Goal: Task Accomplishment & Management: Use online tool/utility

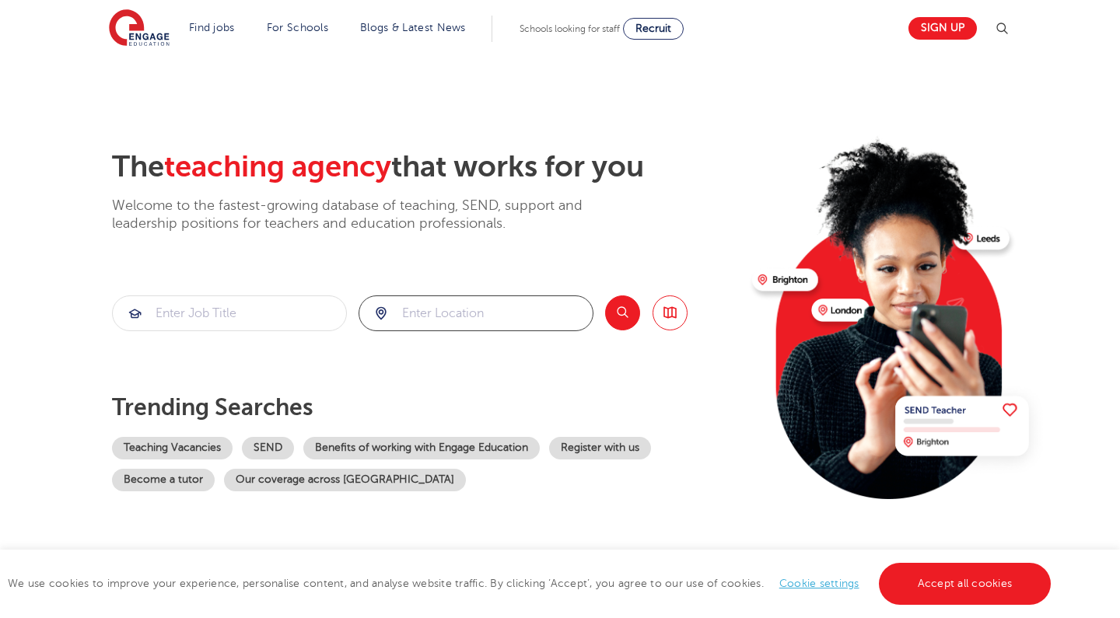
click at [460, 311] on input "search" at bounding box center [475, 313] width 233 height 34
type input "[GEOGRAPHIC_DATA]"
click button "Submit" at bounding box center [0, 0] width 0 height 0
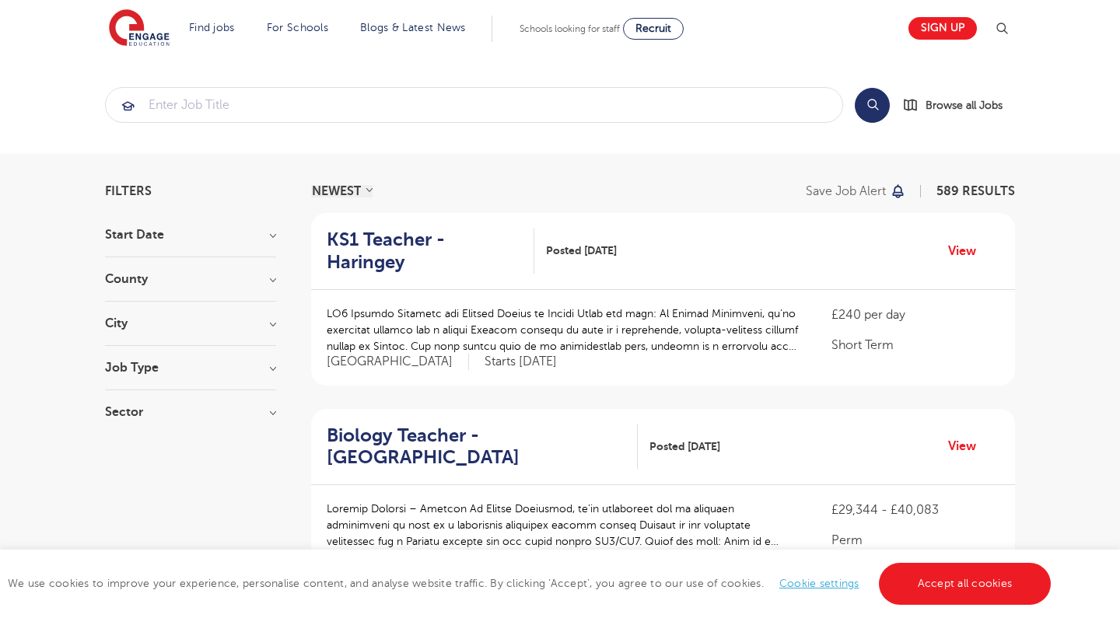
click at [180, 219] on section "Filters Start Date County [GEOGRAPHIC_DATA] 589 [GEOGRAPHIC_DATA] 131 [GEOGRAPH…" at bounding box center [190, 309] width 171 height 249
click at [117, 317] on h3 "City" at bounding box center [190, 323] width 171 height 12
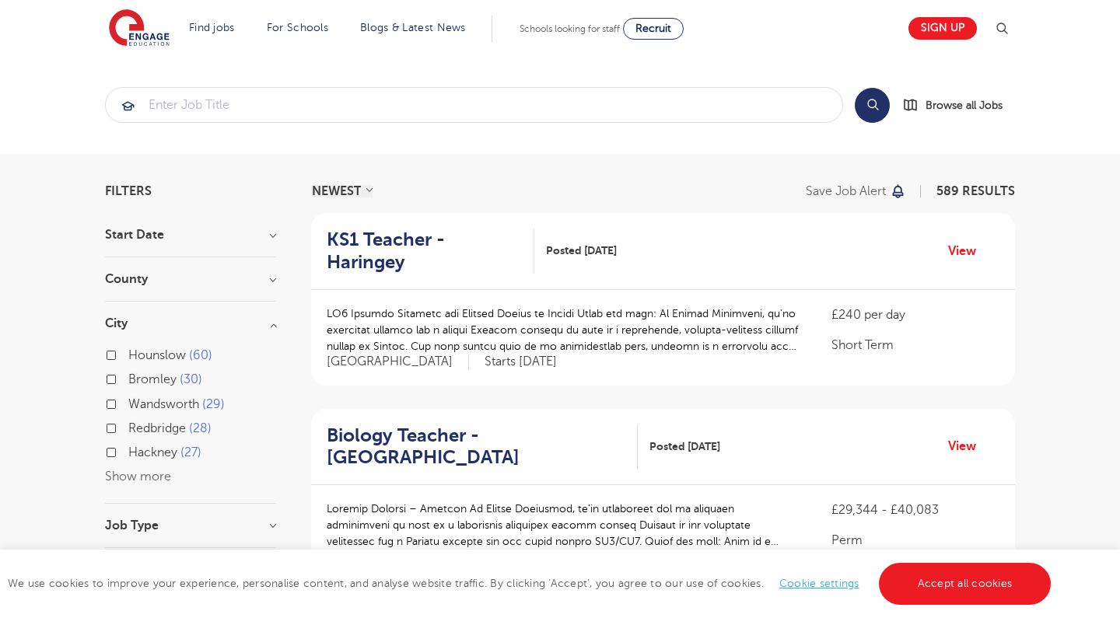
click at [153, 449] on span "Hackney" at bounding box center [152, 453] width 49 height 14
click at [138, 449] on input "[PERSON_NAME] 27" at bounding box center [133, 451] width 10 height 10
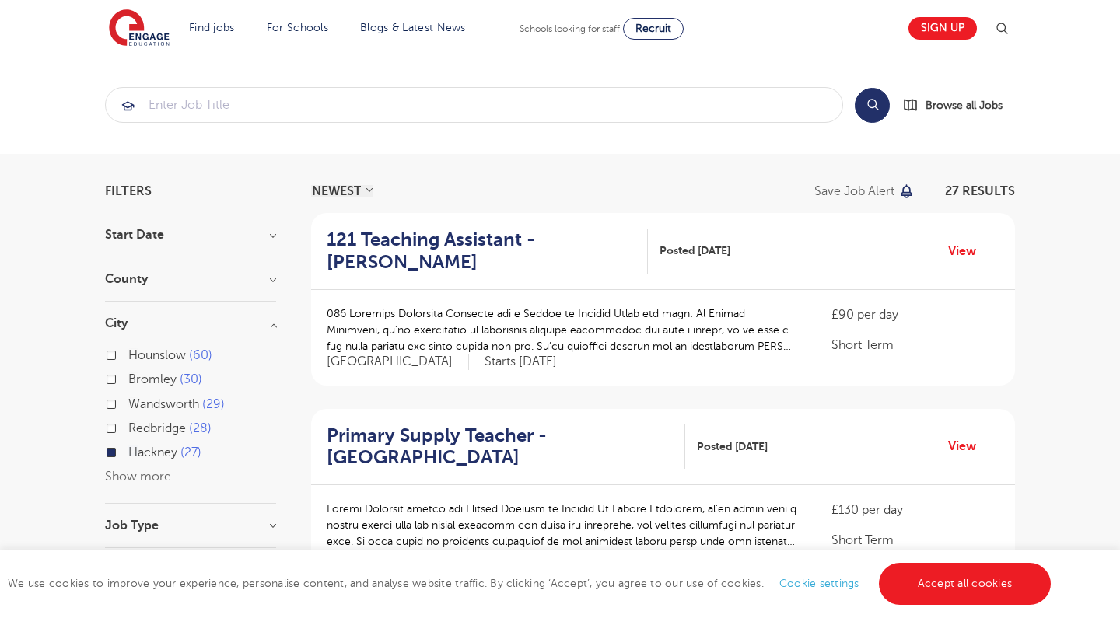
click at [135, 456] on span "Hackney" at bounding box center [152, 453] width 49 height 14
click at [135, 456] on input "[PERSON_NAME] 27" at bounding box center [133, 451] width 10 height 10
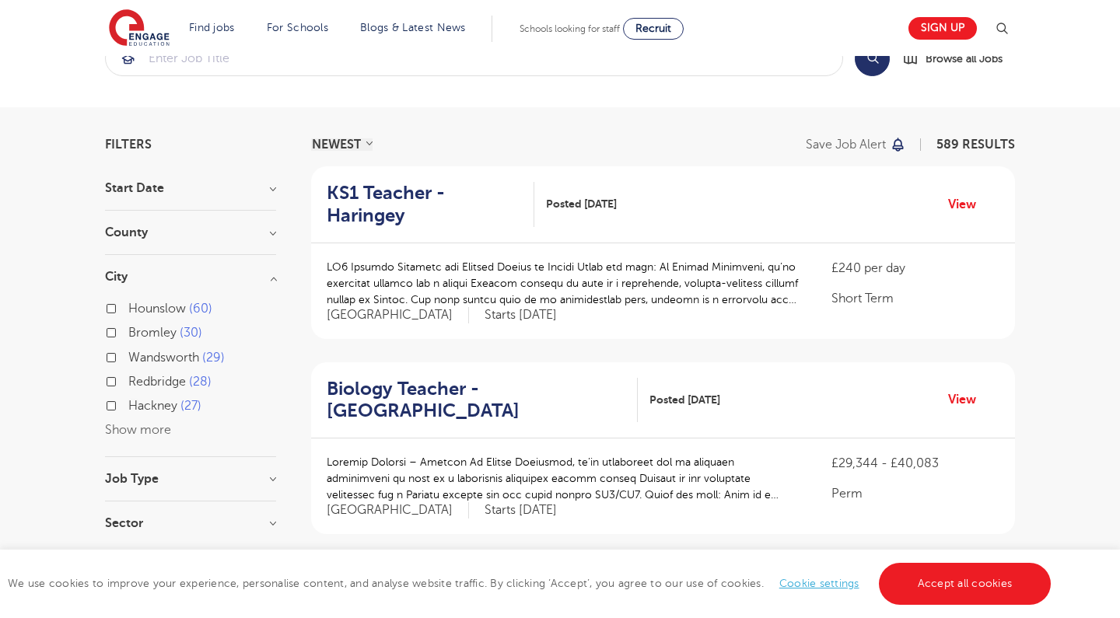
scroll to position [56, 0]
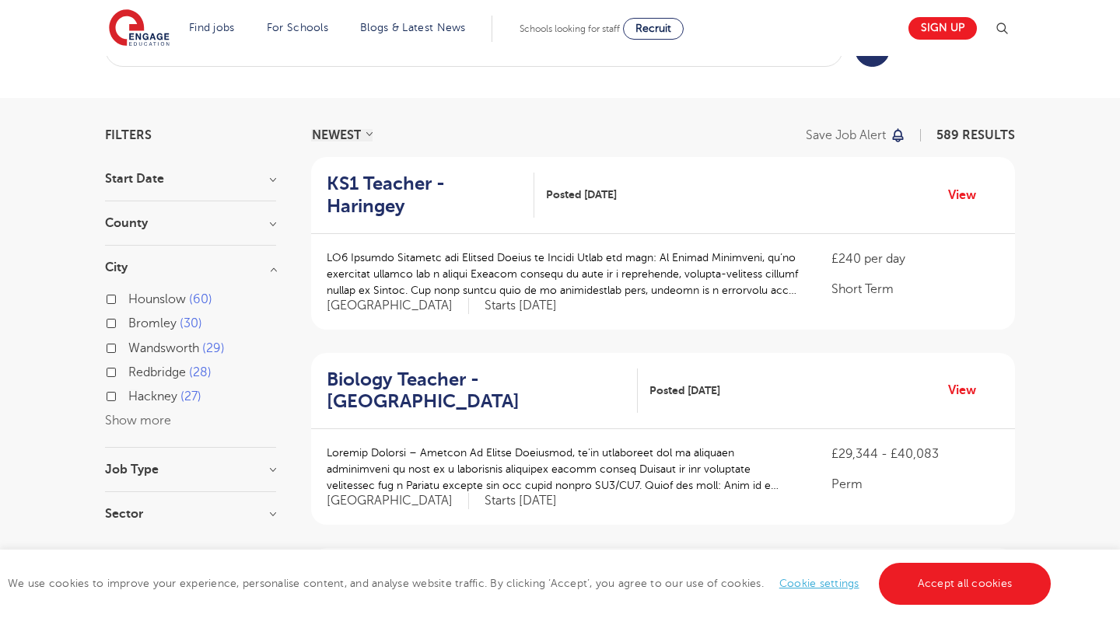
click at [133, 474] on h3 "Job Type" at bounding box center [190, 470] width 171 height 12
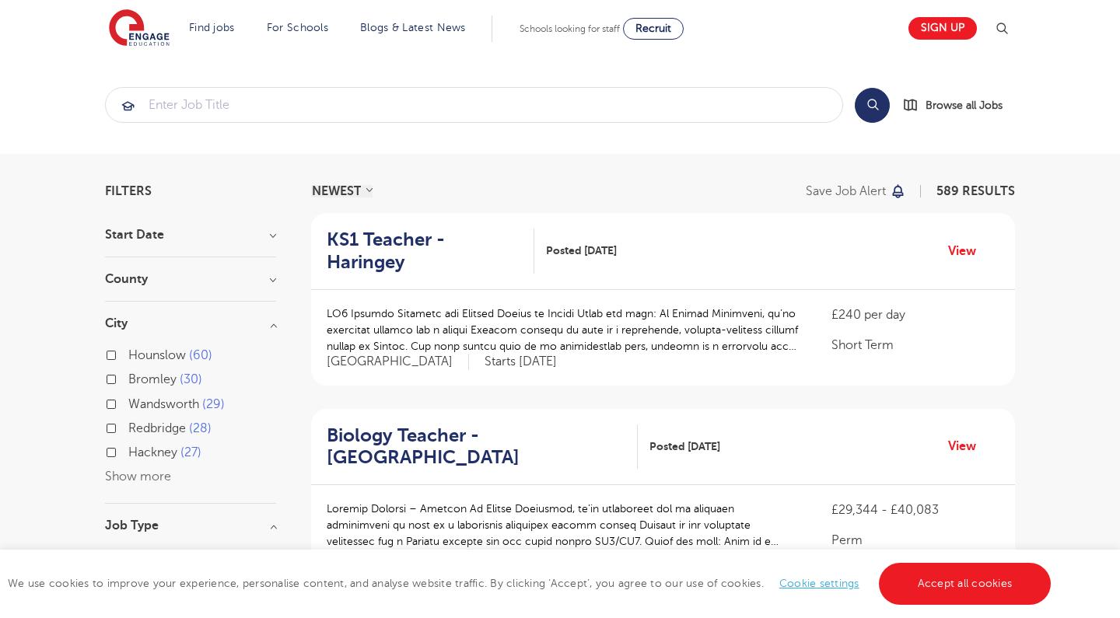
scroll to position [0, 0]
click at [286, 89] on input "search" at bounding box center [474, 105] width 737 height 34
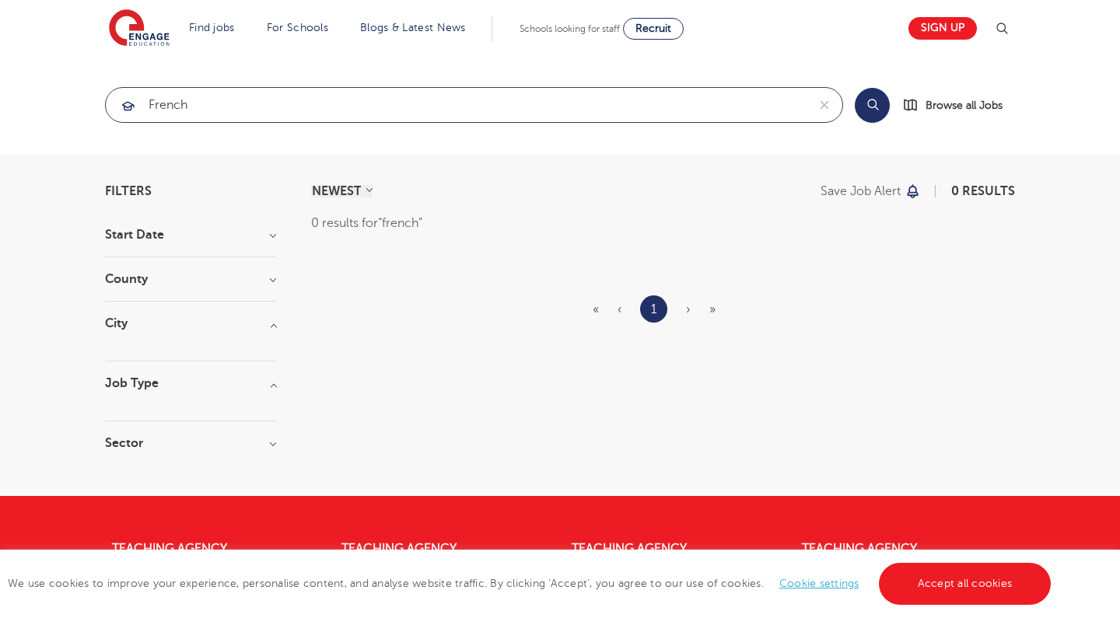
click button "Submit" at bounding box center [0, 0] width 0 height 0
click at [270, 102] on input "french" at bounding box center [456, 105] width 701 height 34
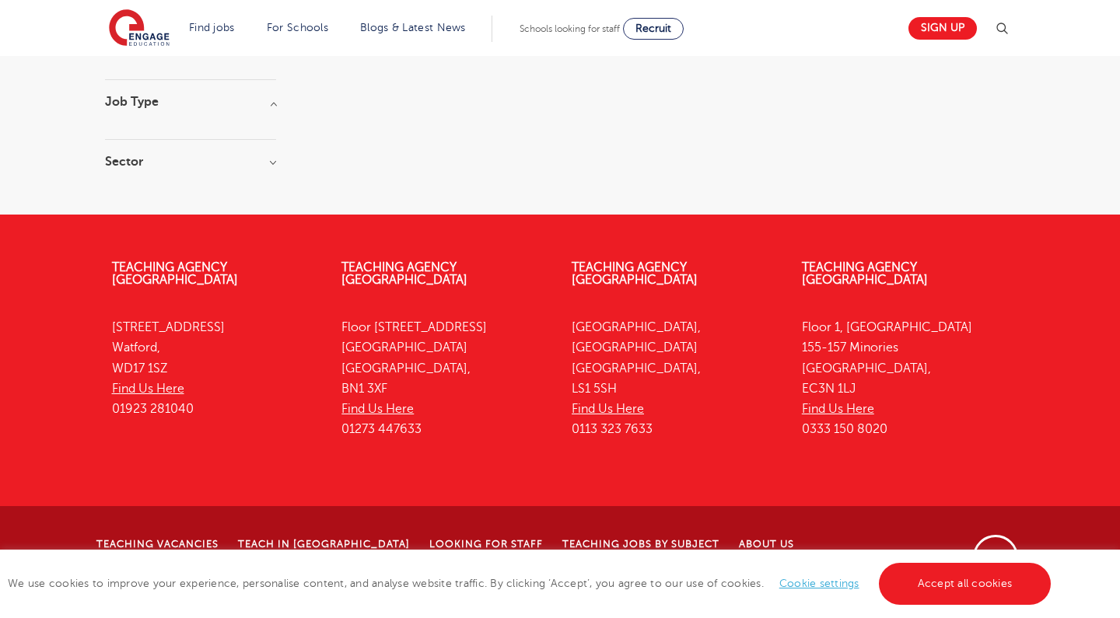
scroll to position [281, 0]
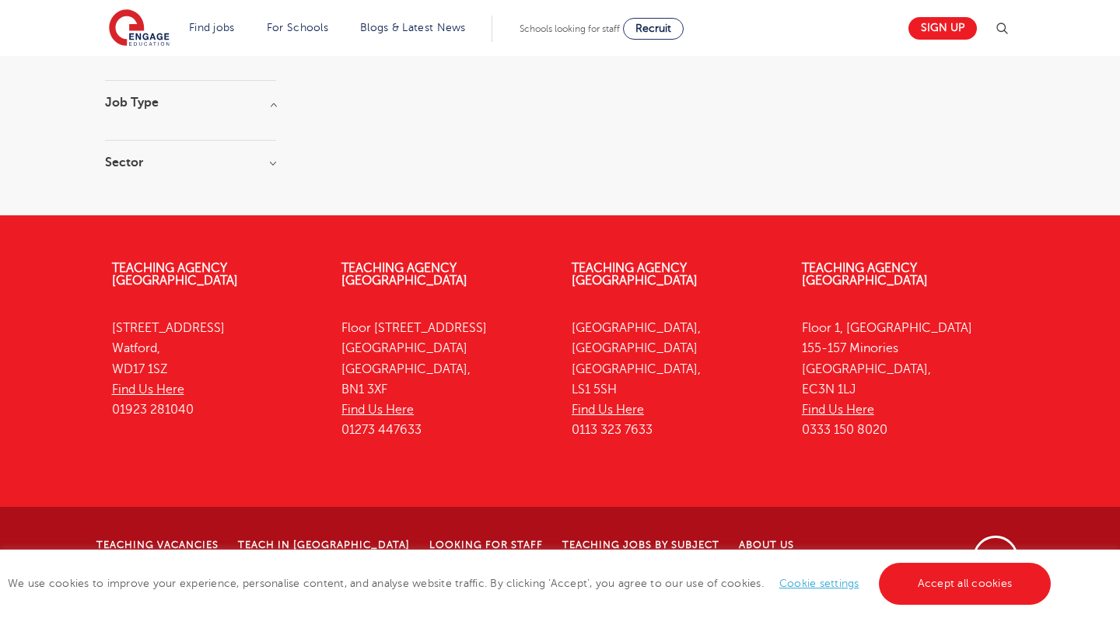
type input "spanish"
click at [443, 318] on p "[STREET_ADDRESS] Find Us Here 01273 447633" at bounding box center [444, 379] width 207 height 123
